Goal: Information Seeking & Learning: Learn about a topic

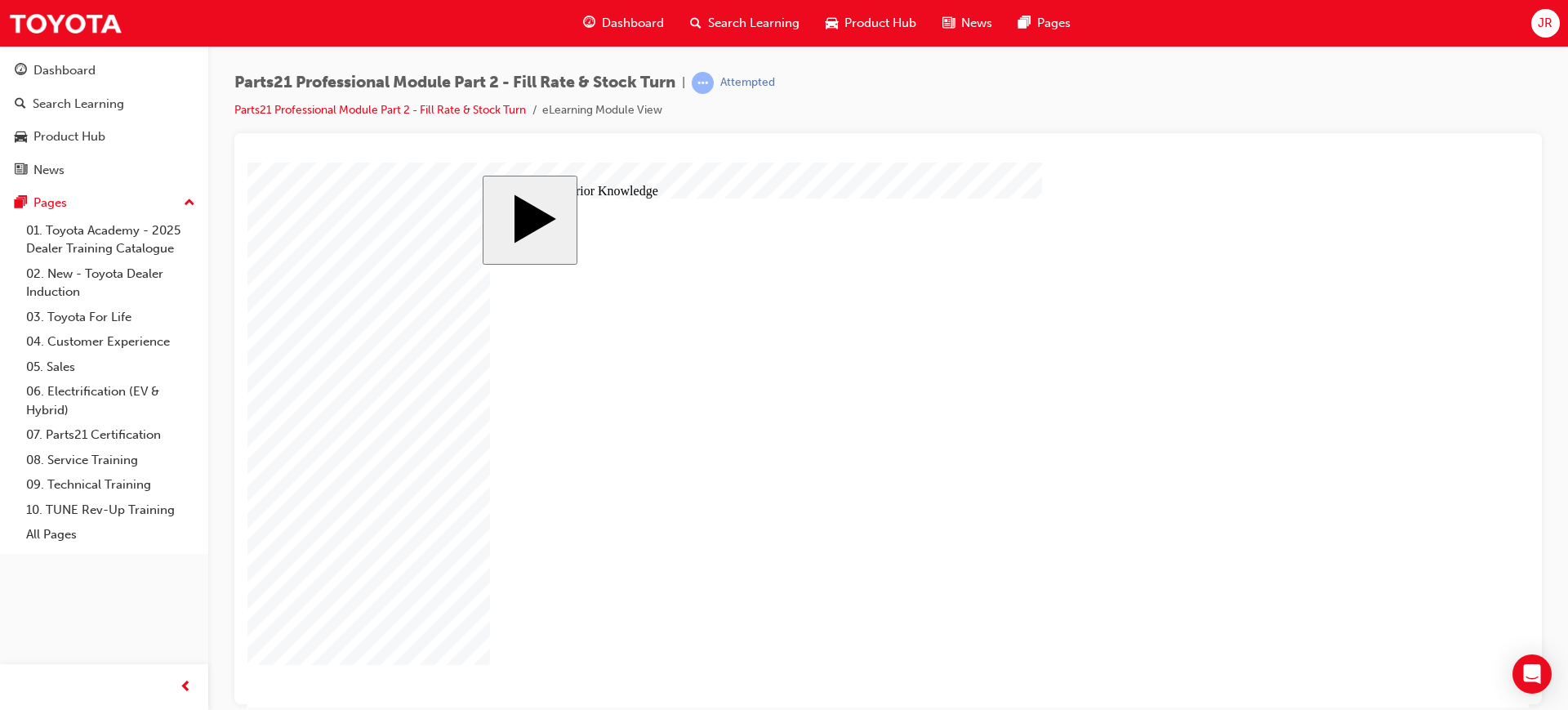
drag, startPoint x: 718, startPoint y: 358, endPoint x: 1081, endPoint y: 506, distance: 392.0
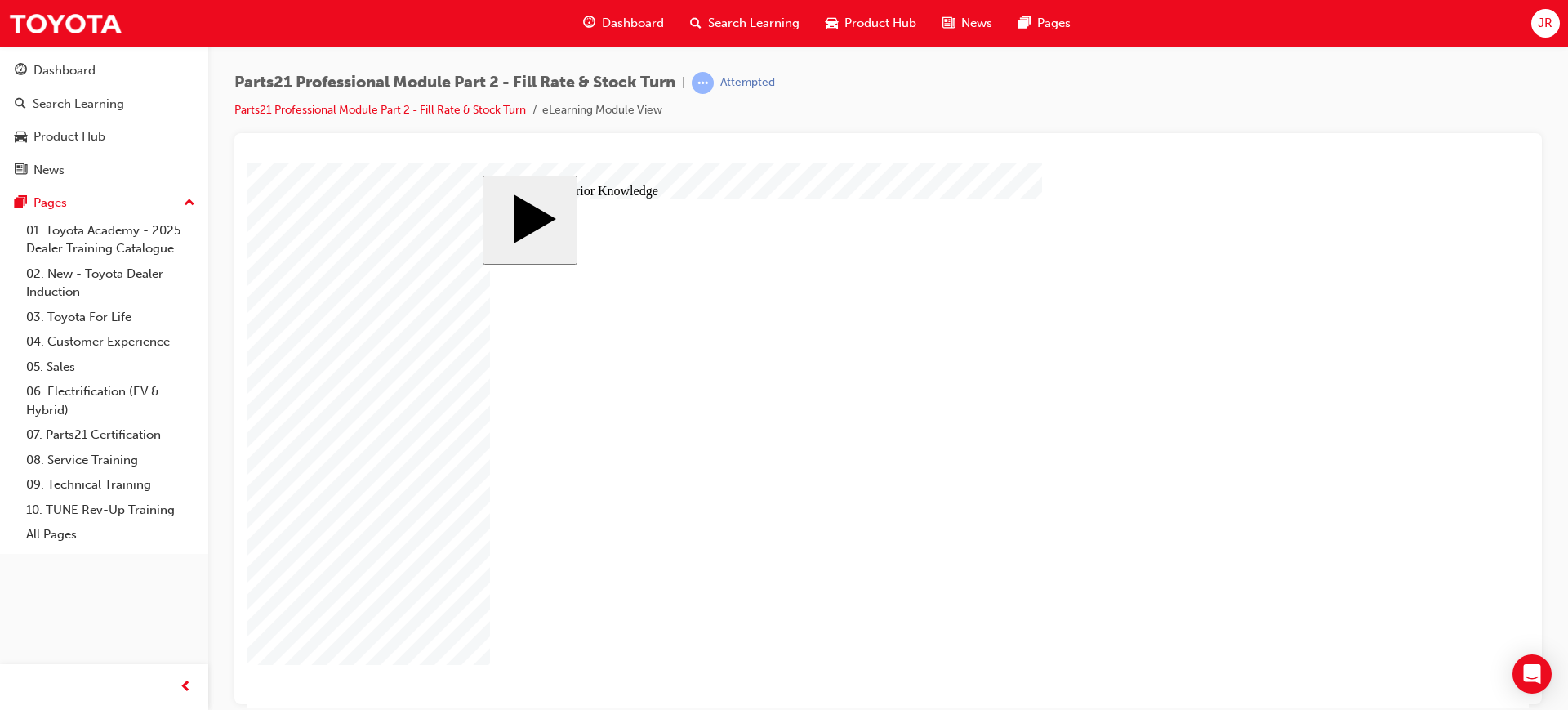
drag, startPoint x: 759, startPoint y: 395, endPoint x: 1116, endPoint y: 350, distance: 359.8
drag, startPoint x: 1086, startPoint y: 519, endPoint x: 1085, endPoint y: 450, distance: 69.0
drag, startPoint x: 745, startPoint y: 449, endPoint x: 1112, endPoint y: 565, distance: 384.9
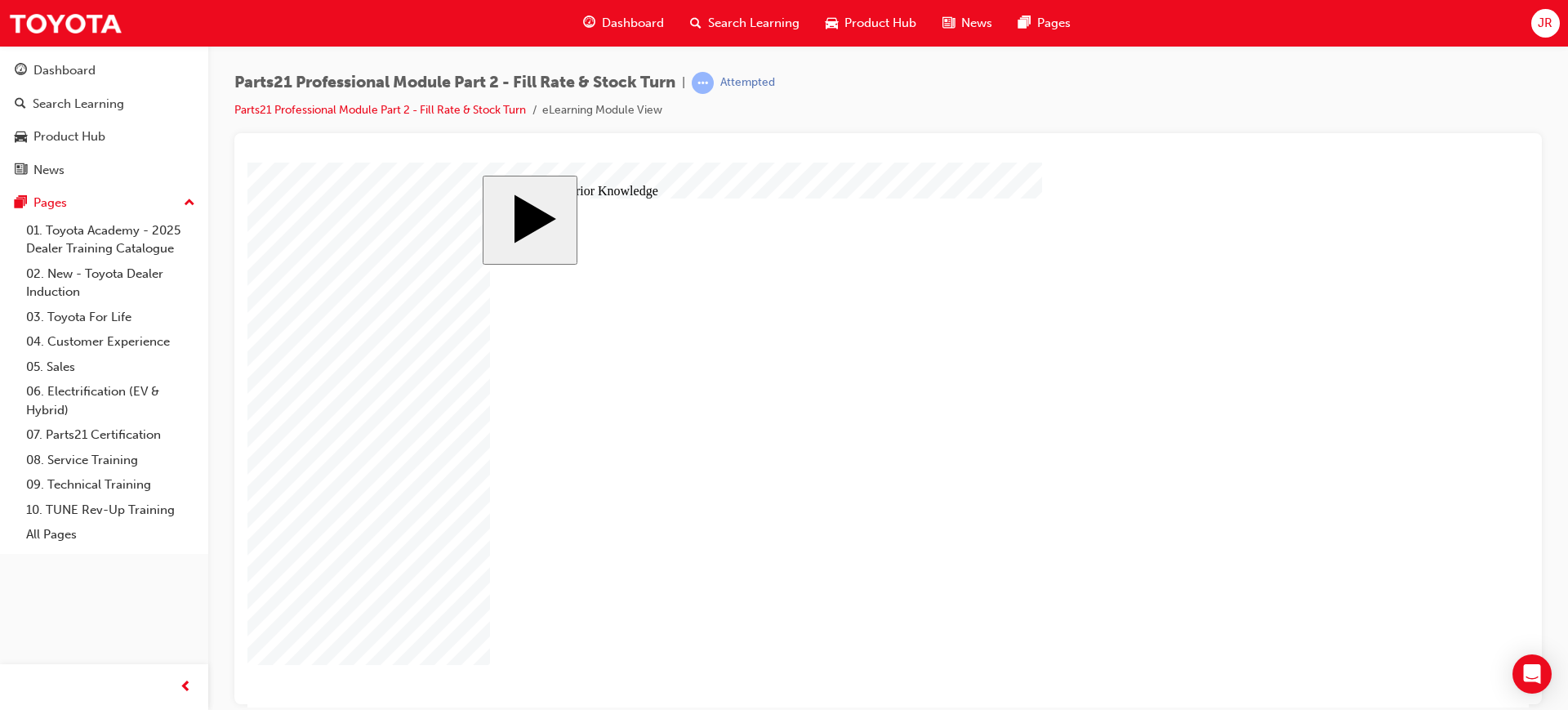
drag, startPoint x: 761, startPoint y: 560, endPoint x: 1080, endPoint y: 505, distance: 323.7
drag, startPoint x: 739, startPoint y: 525, endPoint x: 1100, endPoint y: 406, distance: 380.1
drag, startPoint x: 1106, startPoint y: 562, endPoint x: 1108, endPoint y: 609, distance: 47.0
drag, startPoint x: 759, startPoint y: 486, endPoint x: 1138, endPoint y: 549, distance: 384.2
